Goal: Task Accomplishment & Management: Manage account settings

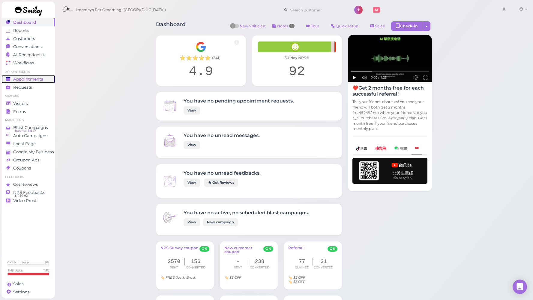
click at [23, 79] on span "Appointments" at bounding box center [28, 79] width 30 height 5
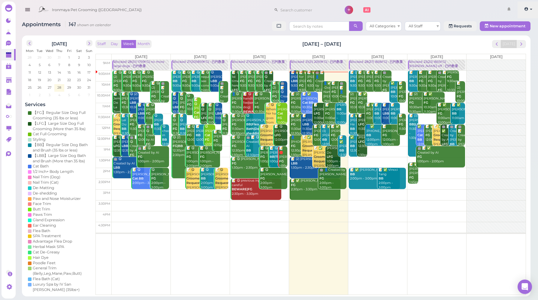
click at [529, 9] on link at bounding box center [528, 10] width 21 height 17
click at [513, 46] on link "Logout" at bounding box center [514, 45] width 49 height 7
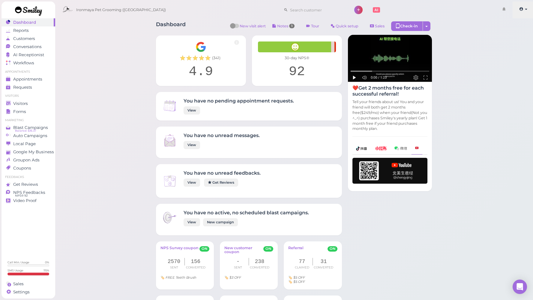
click at [523, 8] on icon at bounding box center [522, 8] width 4 height 5
click at [501, 43] on link "Logout" at bounding box center [509, 45] width 49 height 7
